Goal: Task Accomplishment & Management: Use online tool/utility

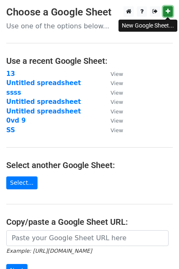
click at [166, 14] on icon at bounding box center [168, 11] width 5 height 6
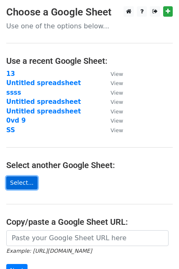
click at [30, 183] on link "Select..." at bounding box center [21, 182] width 31 height 13
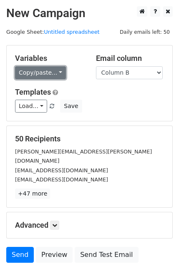
click at [55, 72] on link "Copy/paste..." at bounding box center [40, 72] width 51 height 13
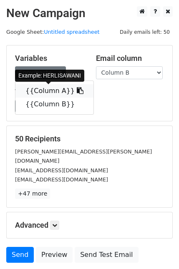
click at [77, 91] on icon at bounding box center [80, 90] width 7 height 7
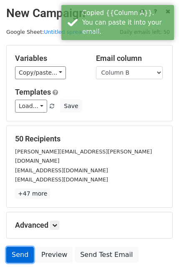
click at [18, 248] on link "Send" at bounding box center [20, 255] width 28 height 16
